Goal: Information Seeking & Learning: Learn about a topic

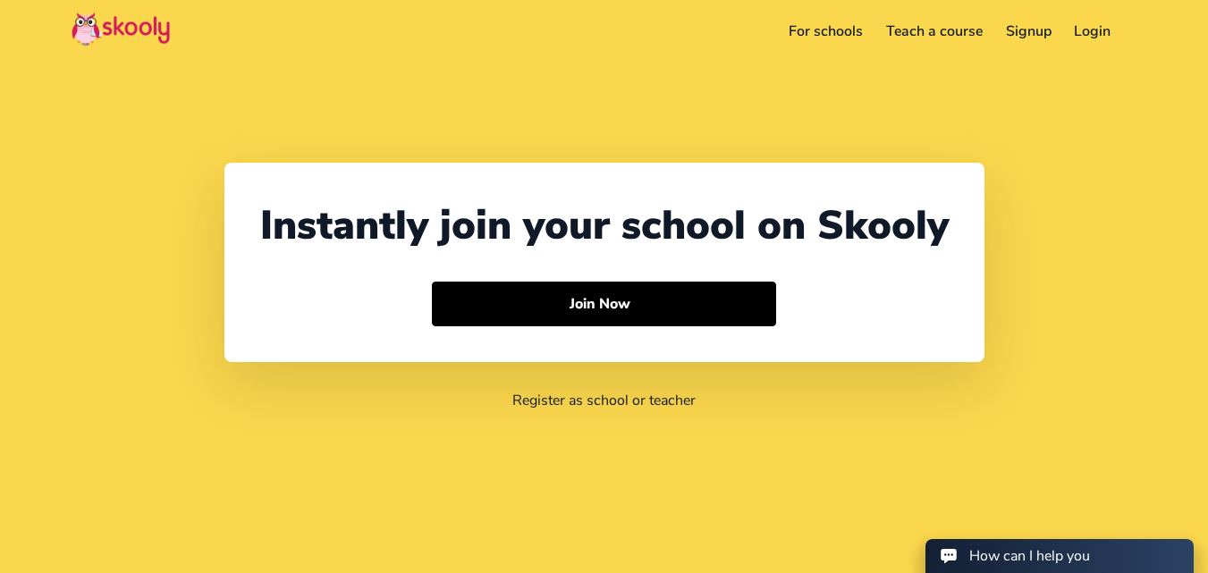
click at [463, 55] on header "For schools Teach a course Signup Login Download app Contact support English" at bounding box center [604, 31] width 1208 height 63
select select "91"
select select "[GEOGRAPHIC_DATA]"
select select "[GEOGRAPHIC_DATA]/[GEOGRAPHIC_DATA]"
click at [800, 38] on link "For schools" at bounding box center [800, 31] width 97 height 29
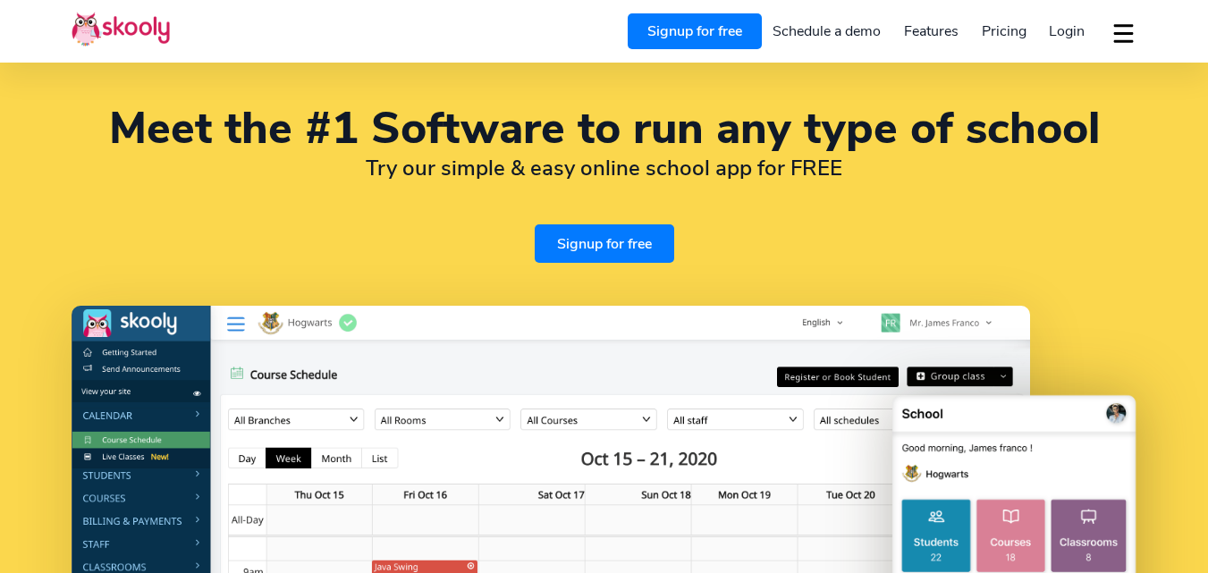
select select "en"
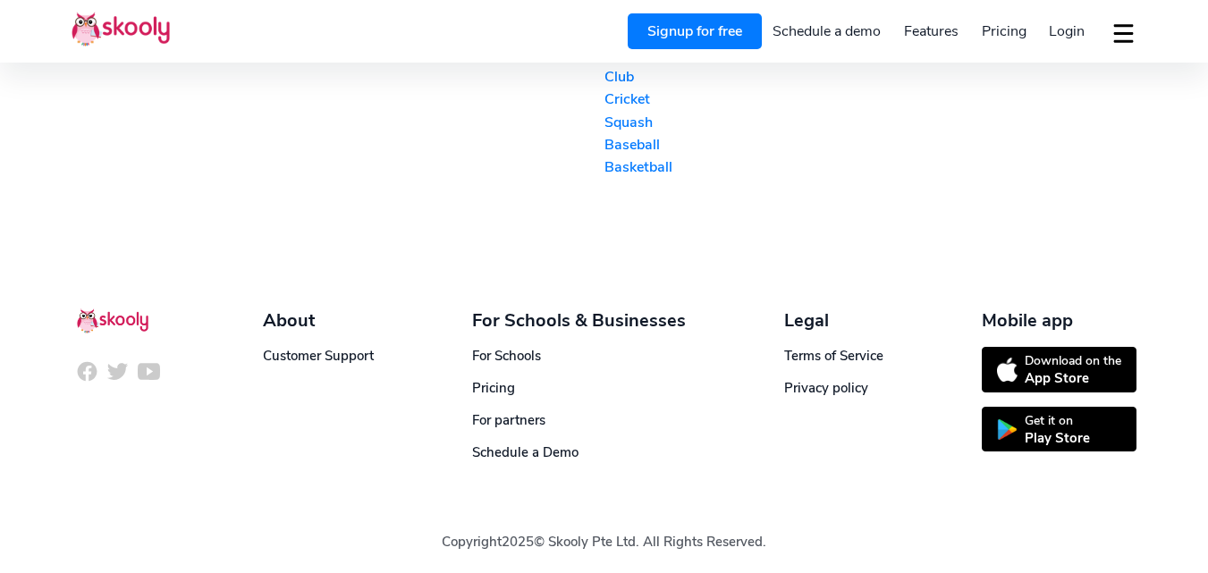
select select "91"
select select "[GEOGRAPHIC_DATA]"
select select "[GEOGRAPHIC_DATA]/[GEOGRAPHIC_DATA]"
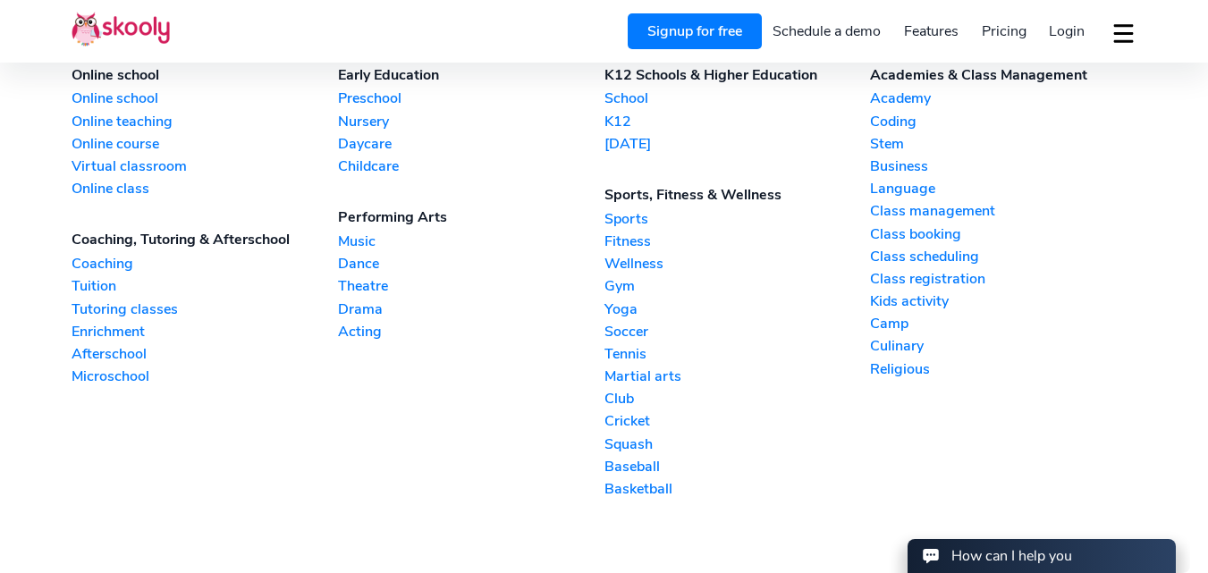
scroll to position [4046, 0]
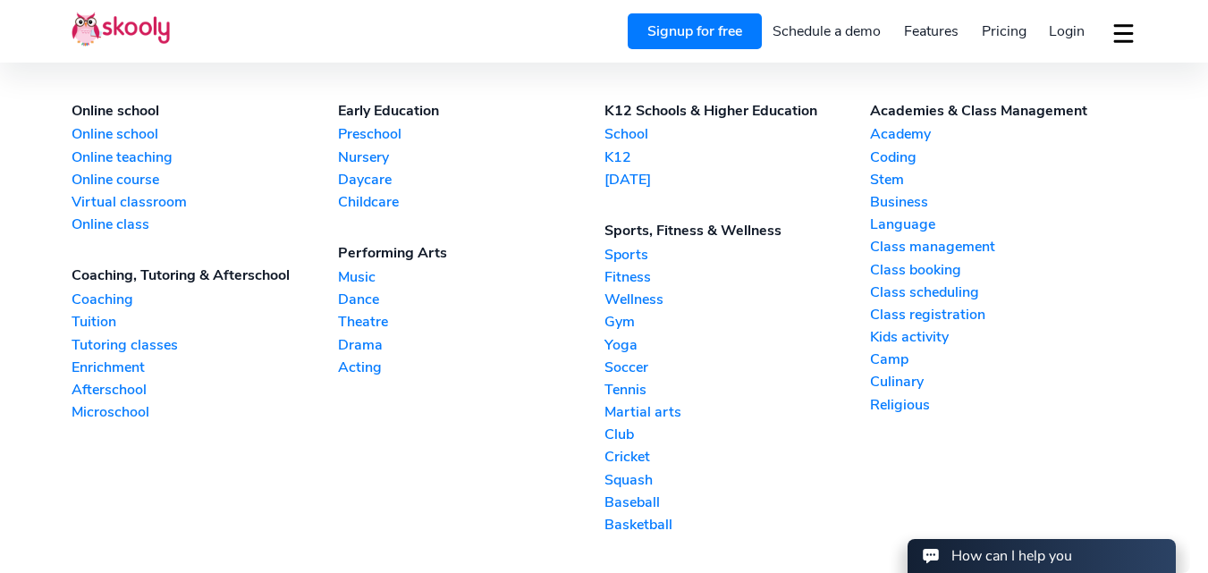
click at [101, 316] on link "Tuition" at bounding box center [205, 322] width 266 height 20
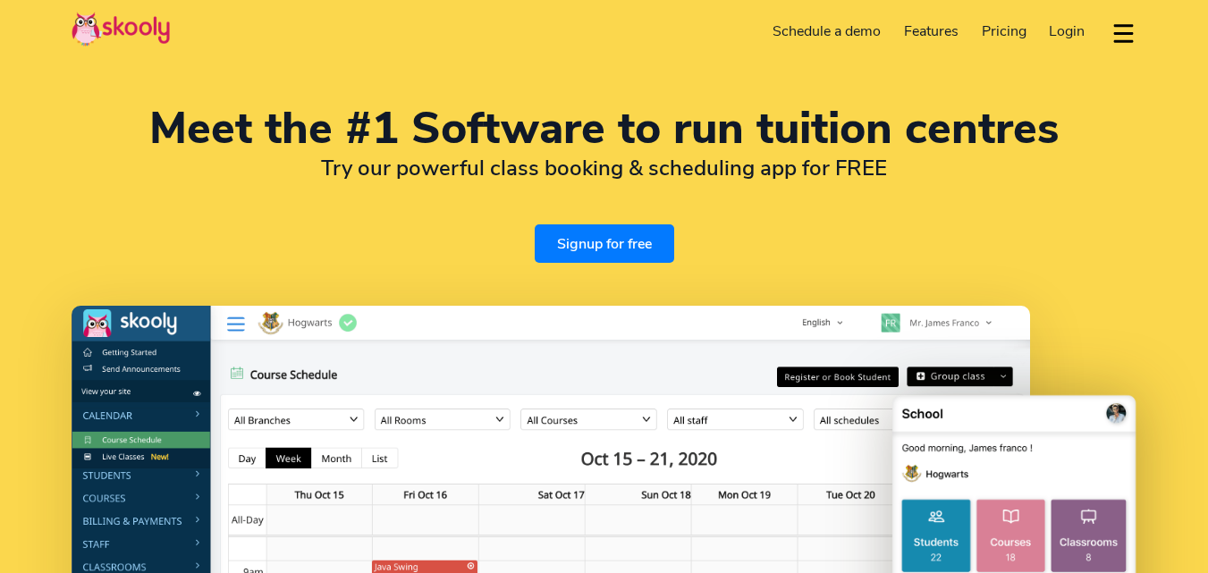
select select "en"
select select "91"
select select "[GEOGRAPHIC_DATA]"
select select "[GEOGRAPHIC_DATA]/[GEOGRAPHIC_DATA]"
